Goal: Transaction & Acquisition: Subscribe to service/newsletter

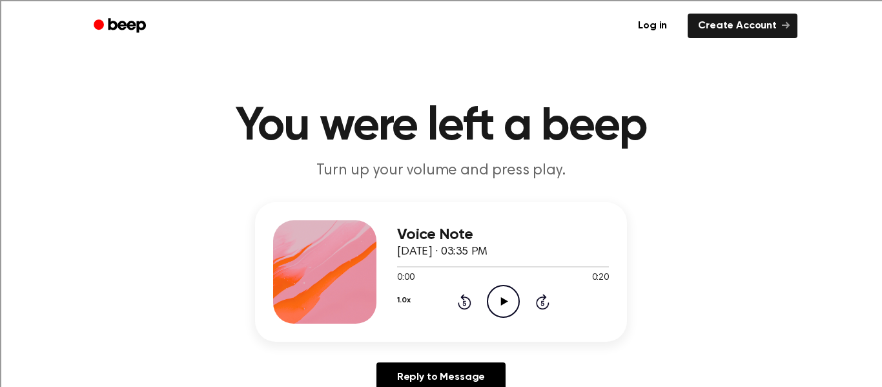
click at [495, 311] on icon "Play Audio" at bounding box center [503, 301] width 33 height 33
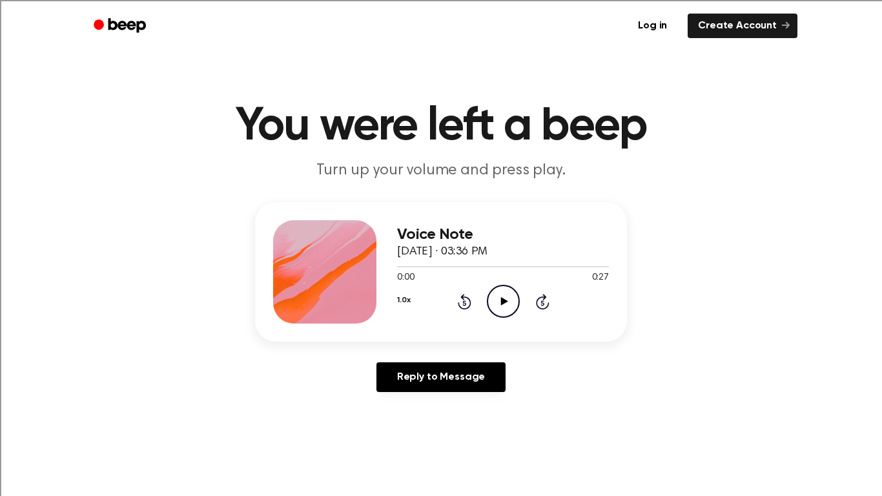
click at [487, 296] on icon "Play Audio" at bounding box center [503, 301] width 33 height 33
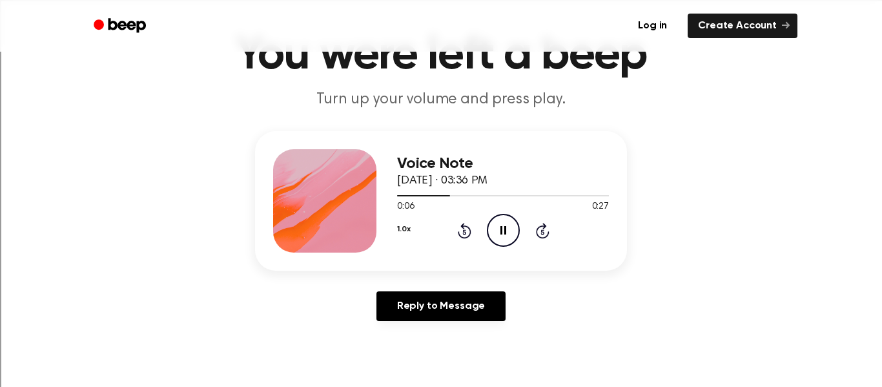
scroll to position [74, 0]
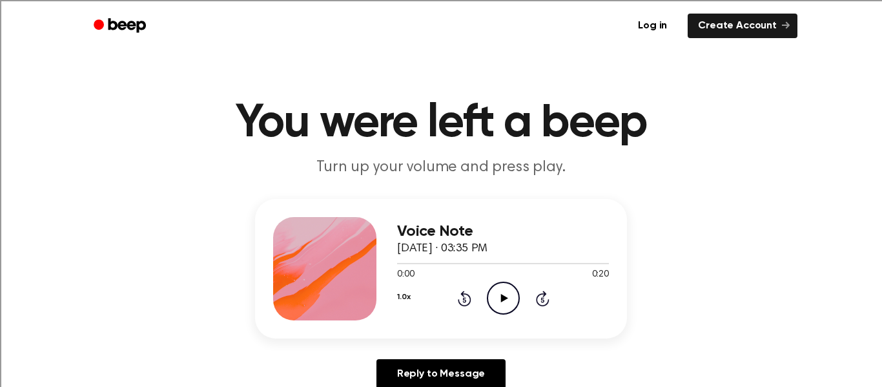
scroll to position [5, 0]
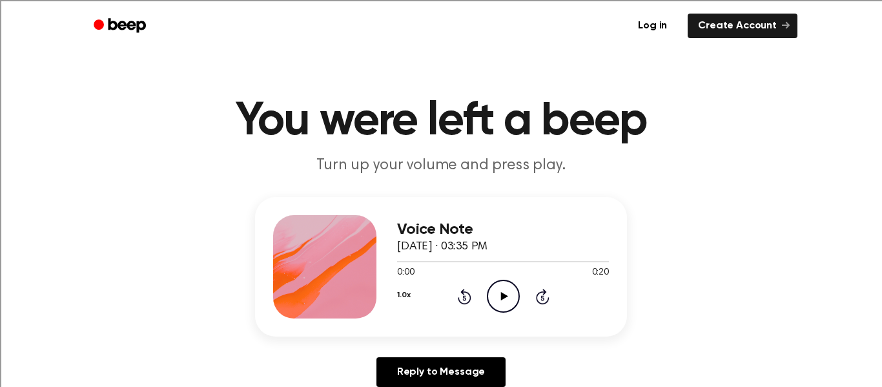
click at [513, 291] on icon "Play Audio" at bounding box center [503, 296] width 33 height 33
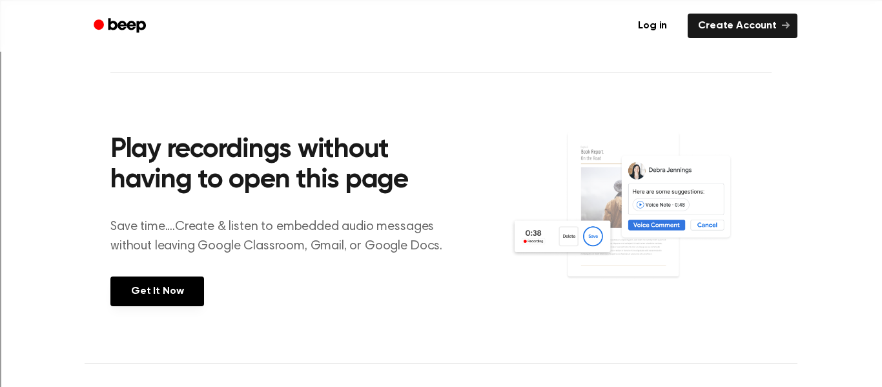
scroll to position [434, 0]
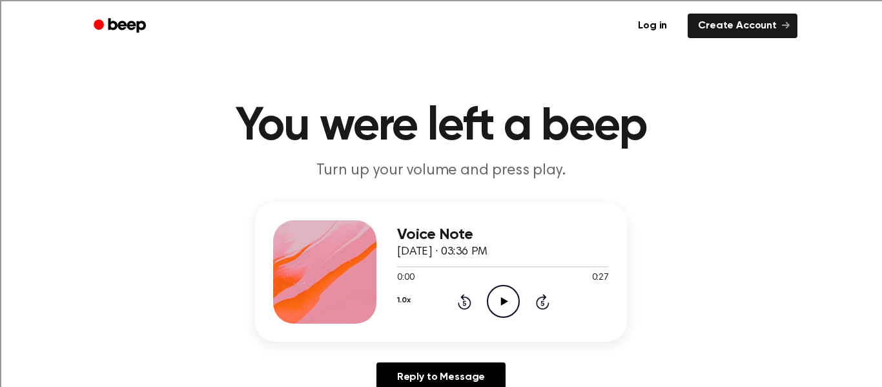
click at [511, 310] on icon "Play Audio" at bounding box center [503, 301] width 33 height 33
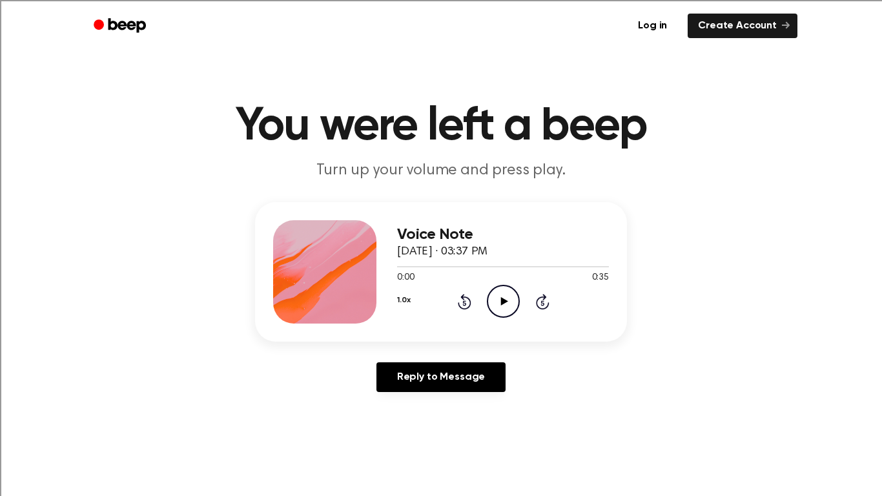
click at [509, 312] on icon "Play Audio" at bounding box center [503, 301] width 33 height 33
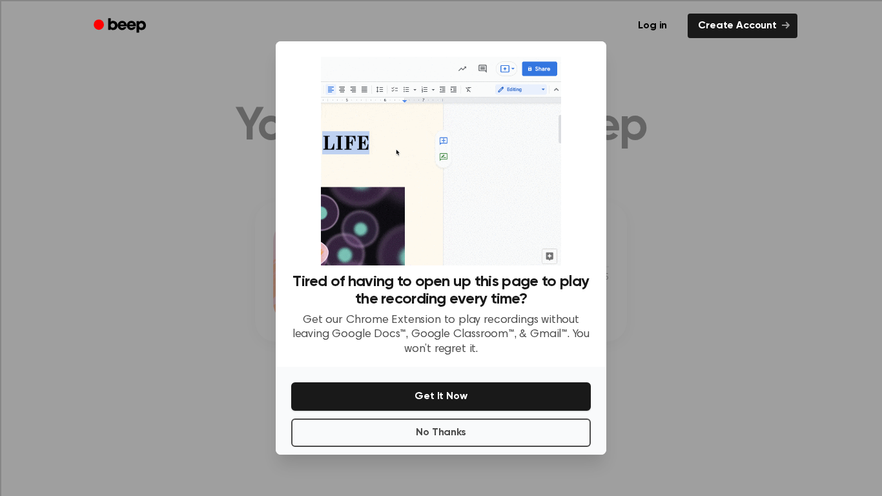
click at [540, 456] on div at bounding box center [441, 248] width 882 height 496
click at [502, 396] on button "Get It Now" at bounding box center [441, 396] width 300 height 28
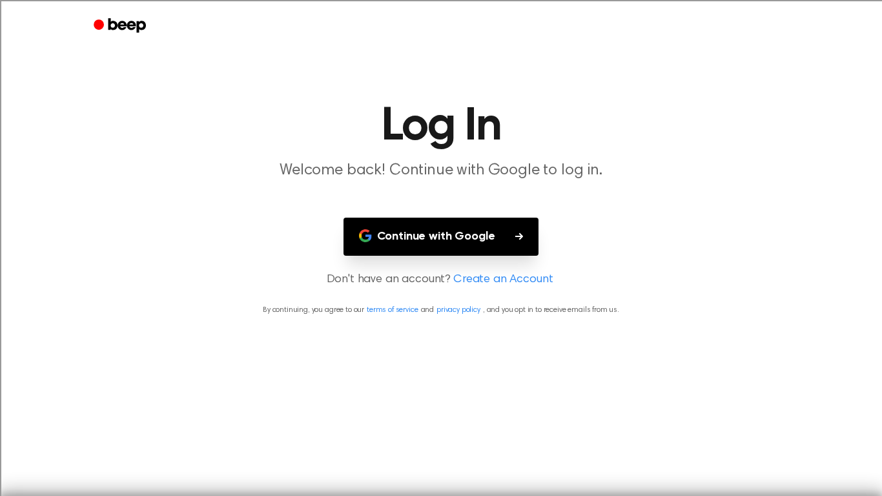
click at [484, 231] on button "Continue with Google" at bounding box center [441, 237] width 196 height 38
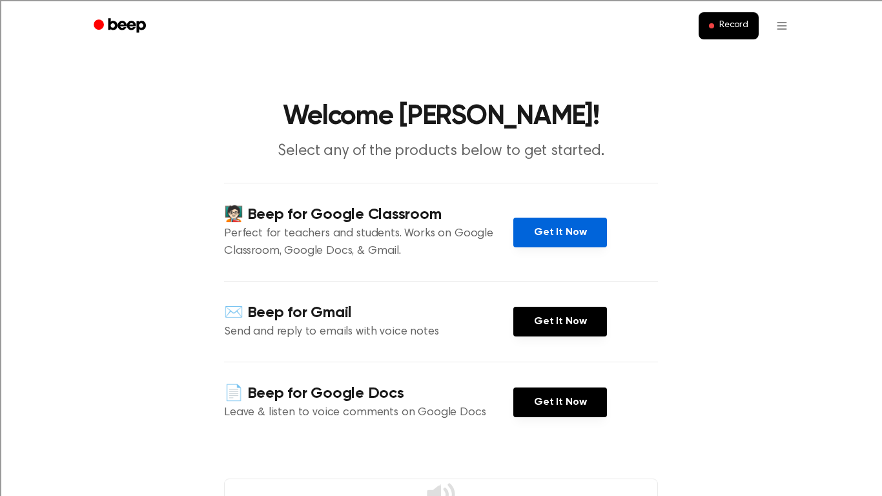
click at [581, 244] on link "Get It Now" at bounding box center [560, 233] width 94 height 30
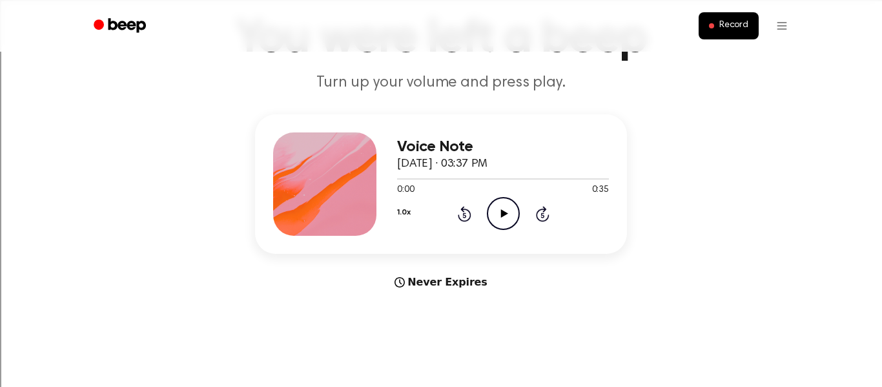
scroll to position [85, 0]
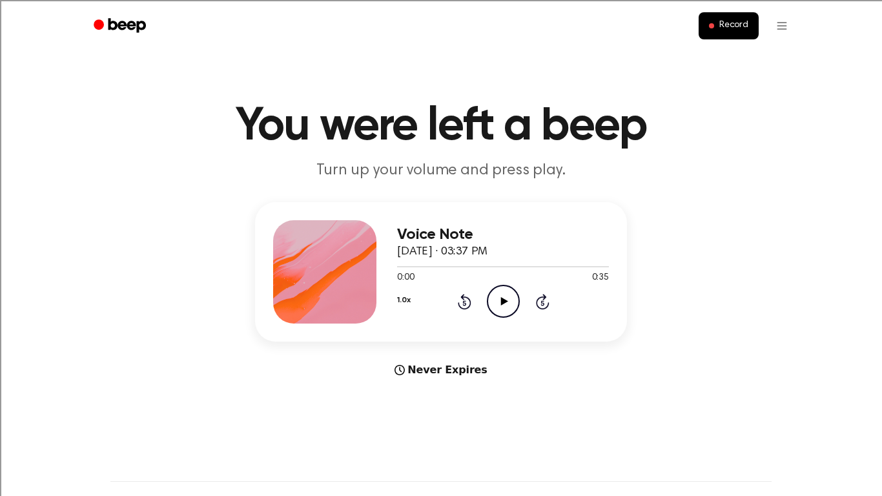
click at [498, 294] on icon "Play Audio" at bounding box center [503, 301] width 33 height 33
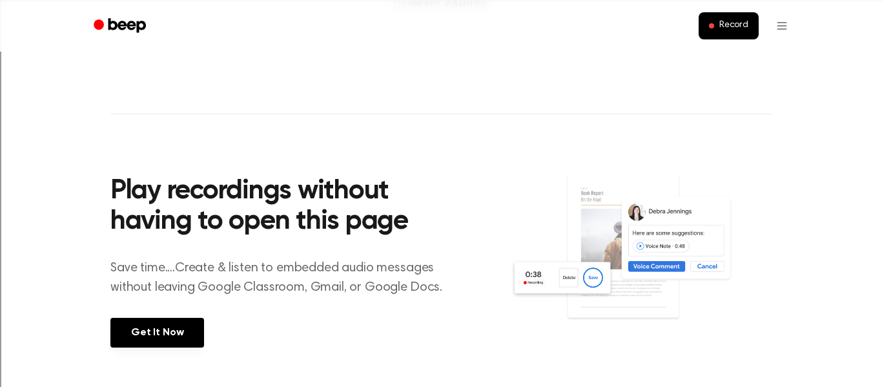
scroll to position [369, 0]
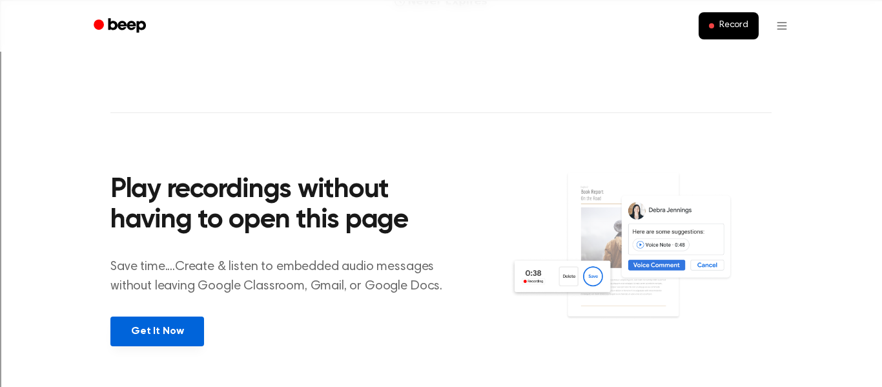
click at [181, 328] on link "Get It Now" at bounding box center [157, 331] width 94 height 30
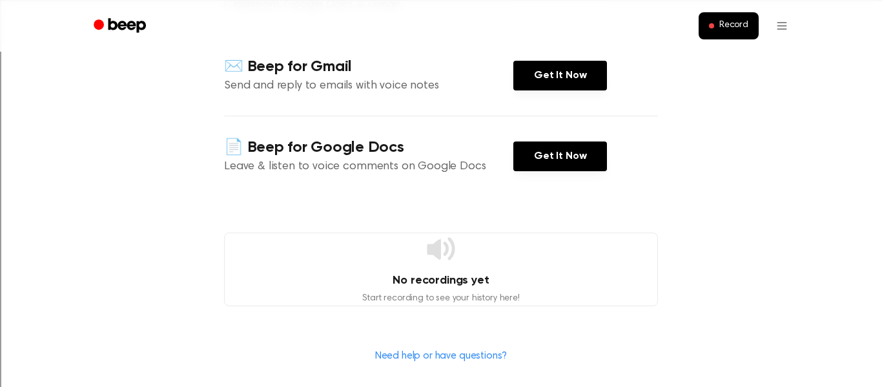
scroll to position [247, 0]
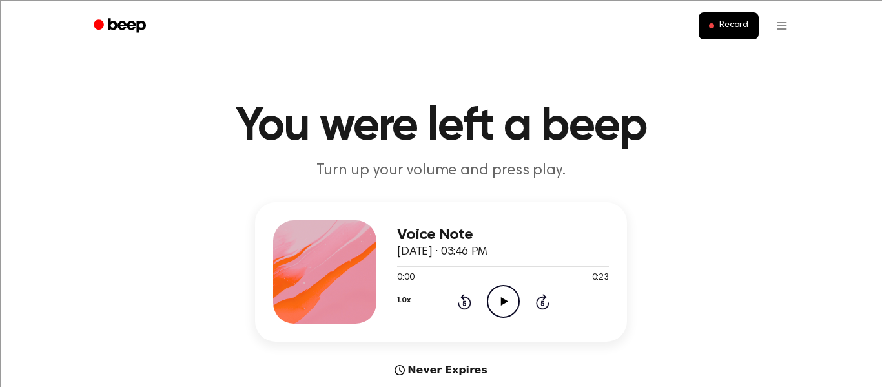
click at [499, 298] on icon "Play Audio" at bounding box center [503, 301] width 33 height 33
